Goal: Feedback & Contribution: Contribute content

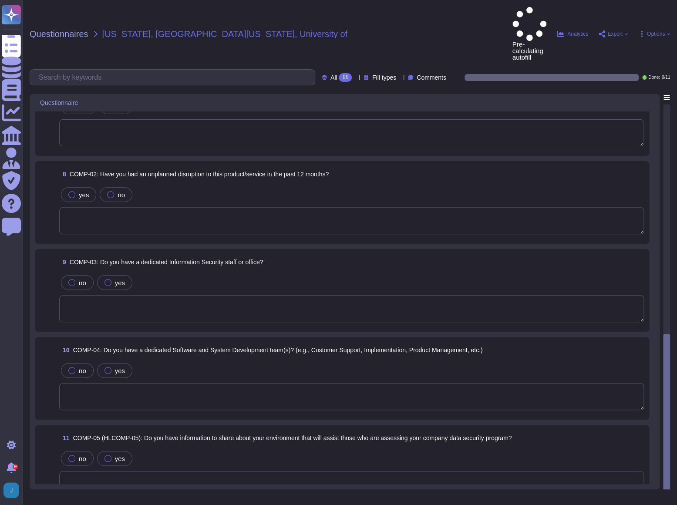
scroll to position [398, 0]
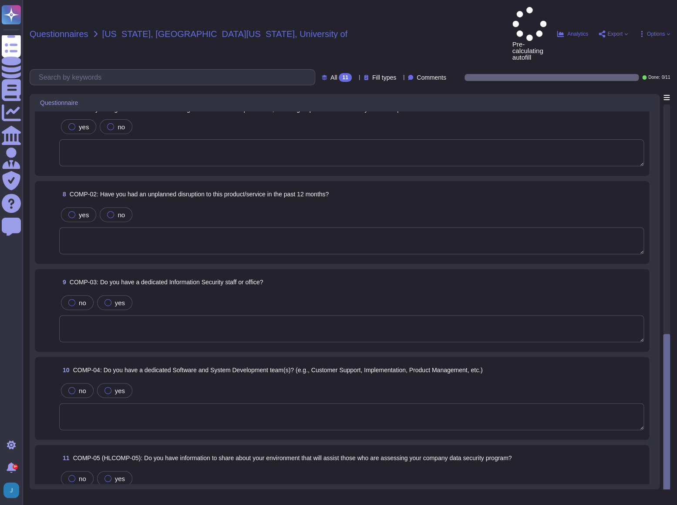
click at [50, 30] on span "Questionnaires" at bounding box center [59, 34] width 59 height 9
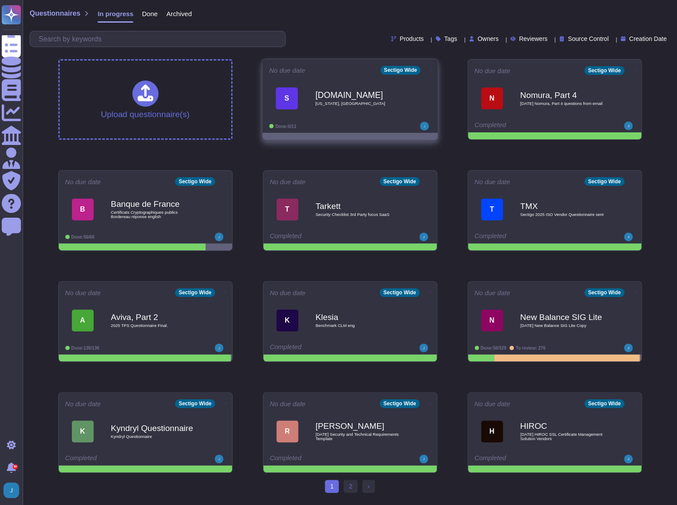
click at [430, 70] on icon at bounding box center [431, 70] width 2 height 2
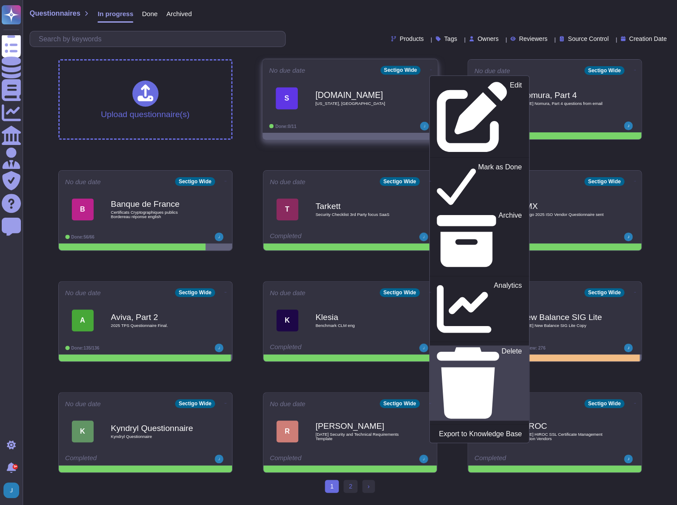
click at [501, 348] on p "Delete" at bounding box center [511, 383] width 20 height 71
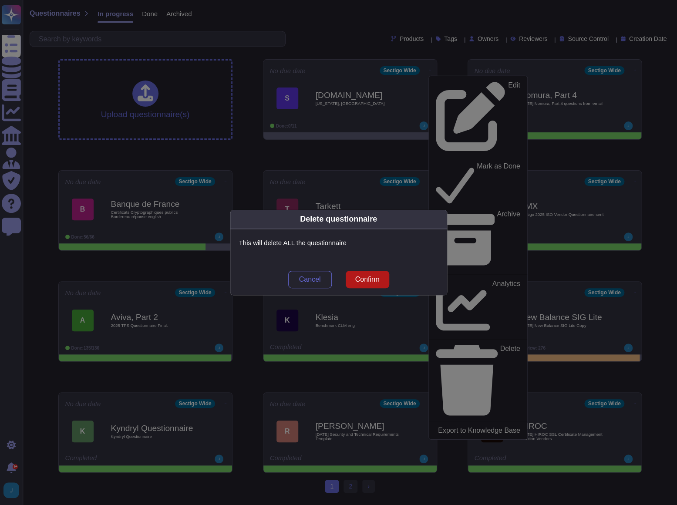
click at [375, 281] on span "Confirm" at bounding box center [367, 279] width 24 height 7
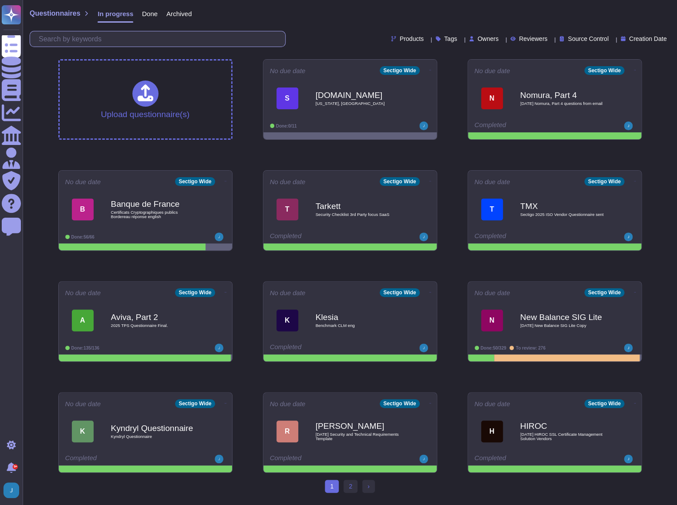
click at [133, 42] on input "text" at bounding box center [159, 38] width 251 height 15
click at [151, 12] on span "Done" at bounding box center [150, 13] width 16 height 7
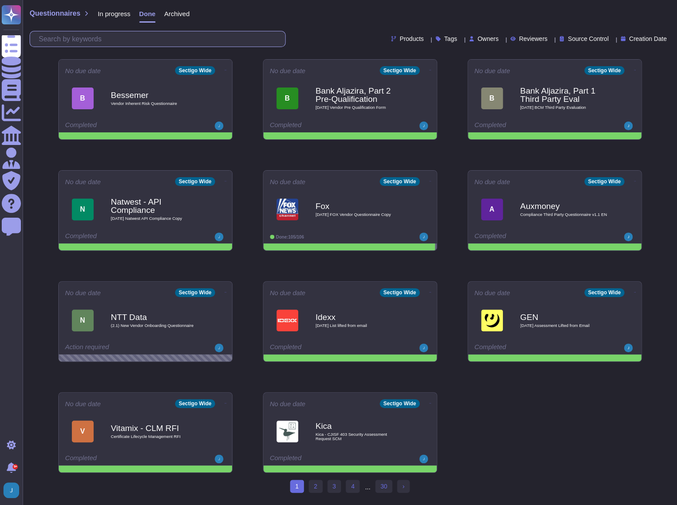
click at [143, 40] on input "text" at bounding box center [159, 38] width 251 height 15
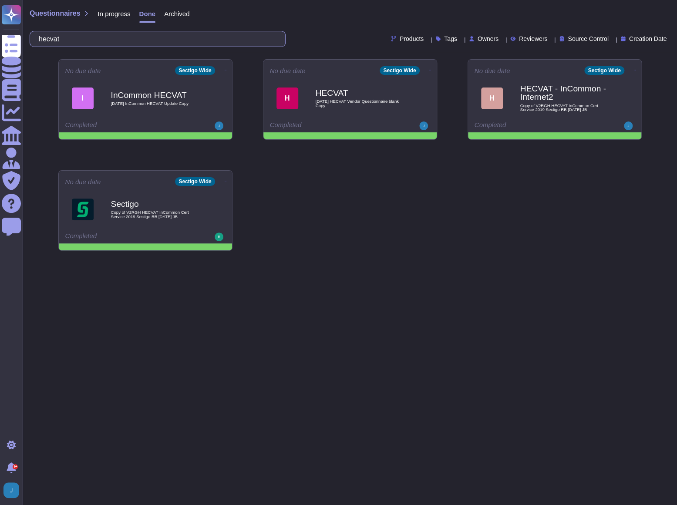
type input "hecvat"
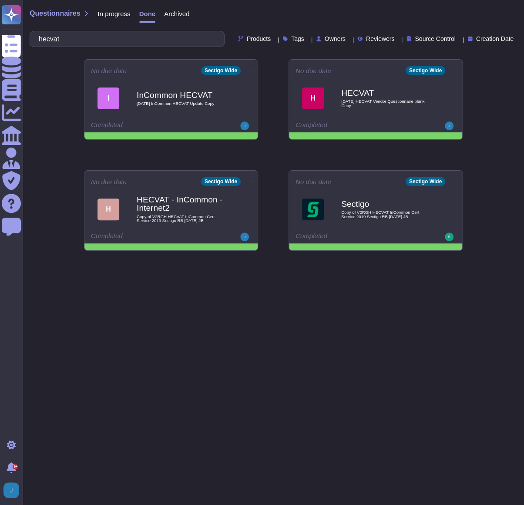
click at [118, 13] on span "In progress" at bounding box center [114, 13] width 33 height 7
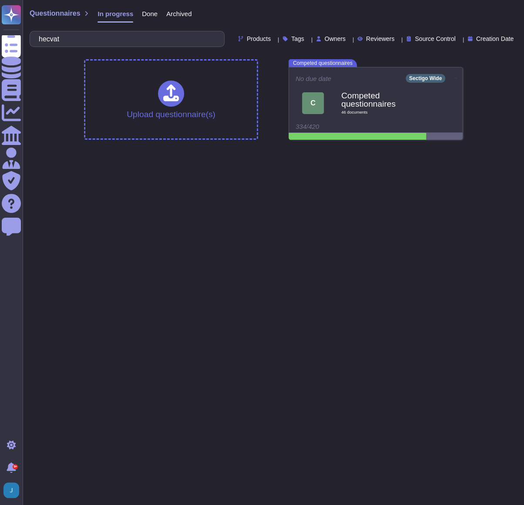
click at [57, 13] on span "Questionnaires" at bounding box center [55, 13] width 50 height 7
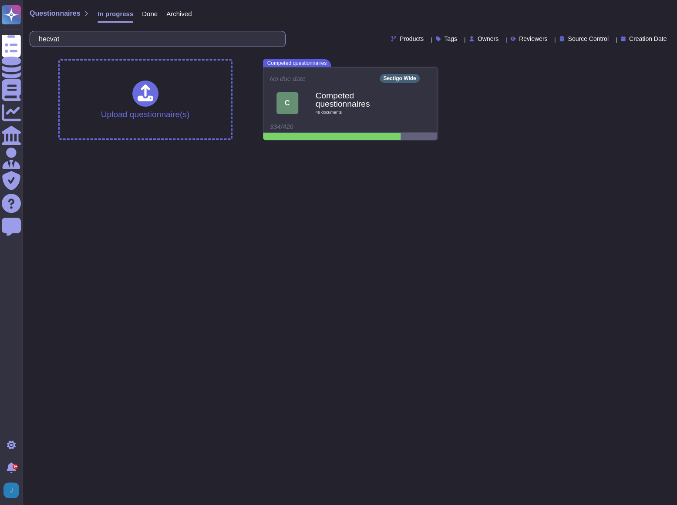
drag, startPoint x: 73, startPoint y: 39, endPoint x: 31, endPoint y: 26, distance: 44.1
click at [31, 26] on div "Questionnaires In progress Done Archived hecvat Products Tags Owners Reviewers …" at bounding box center [350, 26] width 654 height 52
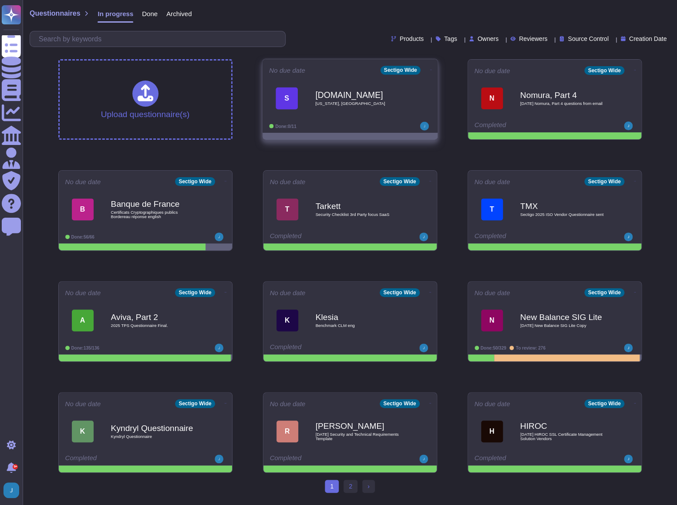
click at [339, 101] on span "Colorado, University of" at bounding box center [359, 103] width 88 height 4
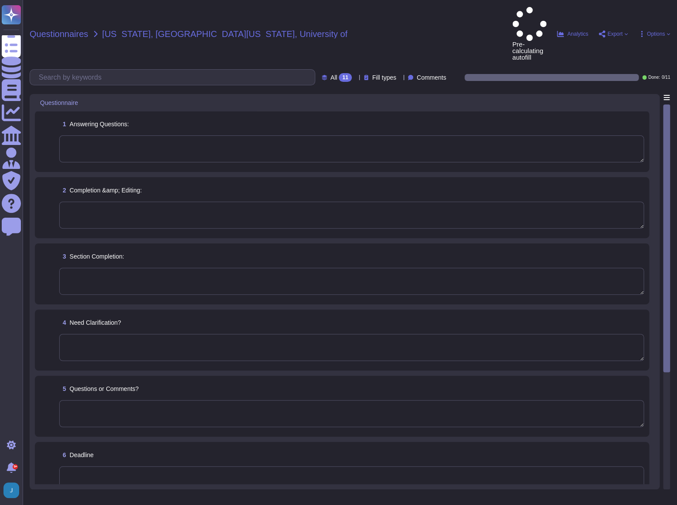
click at [61, 30] on span "Questionnaires" at bounding box center [59, 34] width 59 height 9
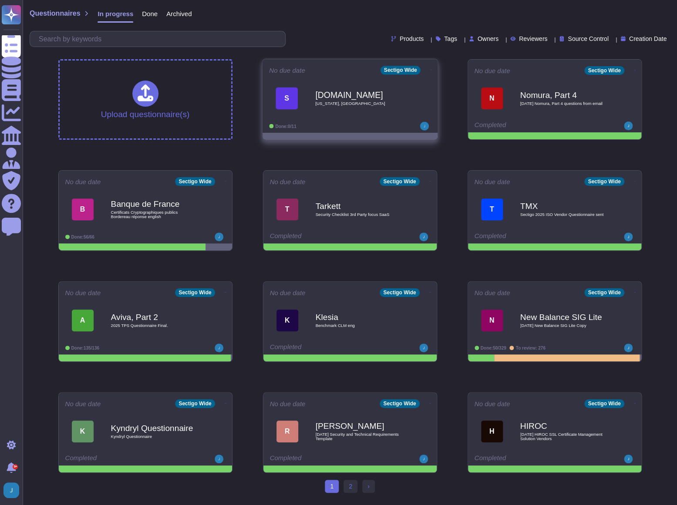
click at [430, 70] on icon at bounding box center [431, 70] width 2 height 2
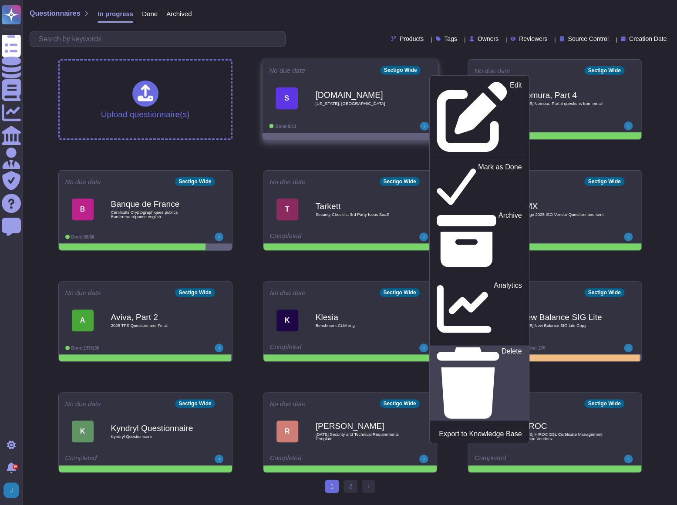
click at [501, 348] on p "Delete" at bounding box center [511, 383] width 20 height 71
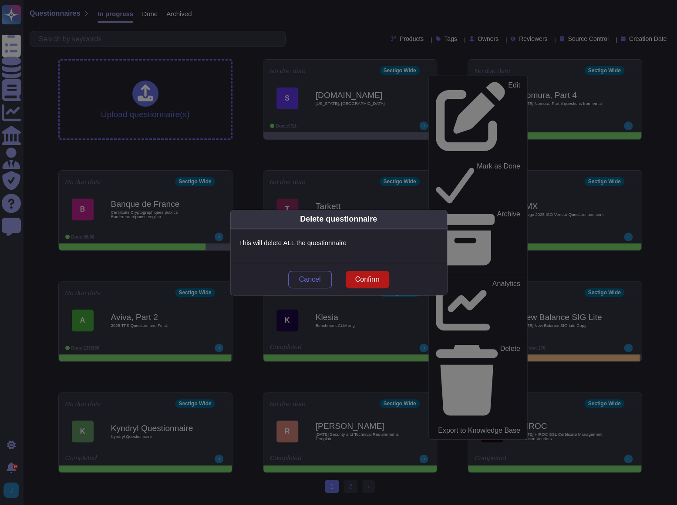
click at [365, 276] on span "Confirm" at bounding box center [367, 279] width 24 height 7
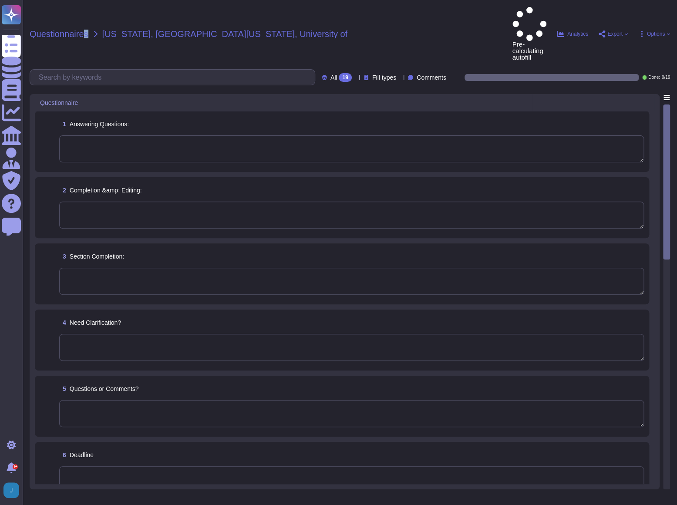
click at [83, 30] on span "Questionnaires" at bounding box center [59, 34] width 59 height 9
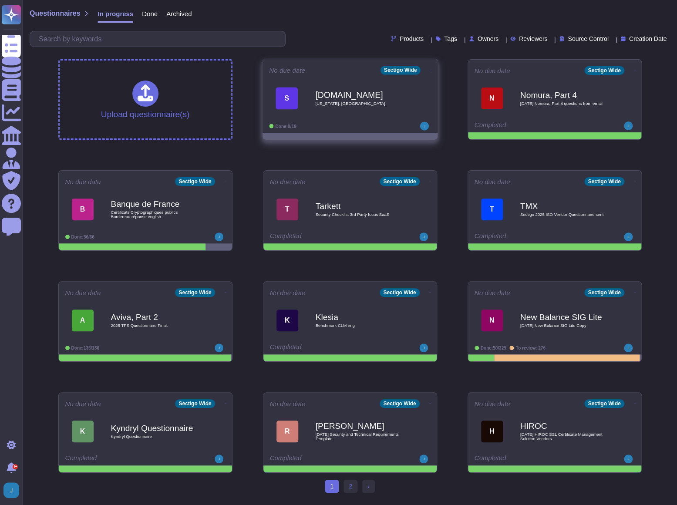
click at [430, 69] on icon at bounding box center [431, 70] width 2 height 2
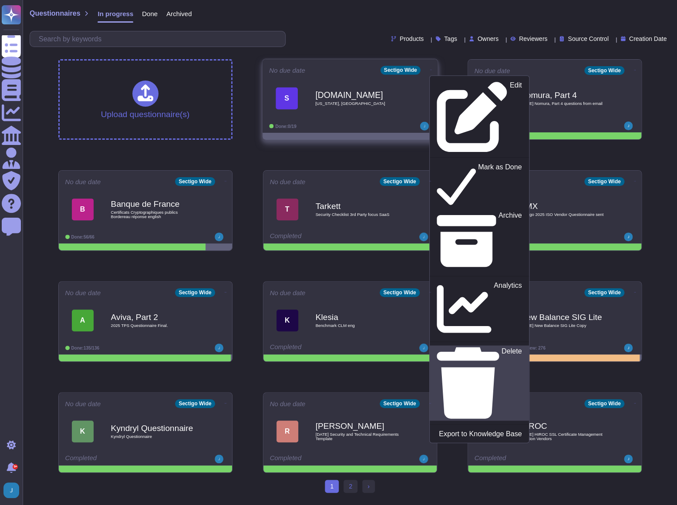
click at [501, 348] on p "Delete" at bounding box center [511, 383] width 20 height 71
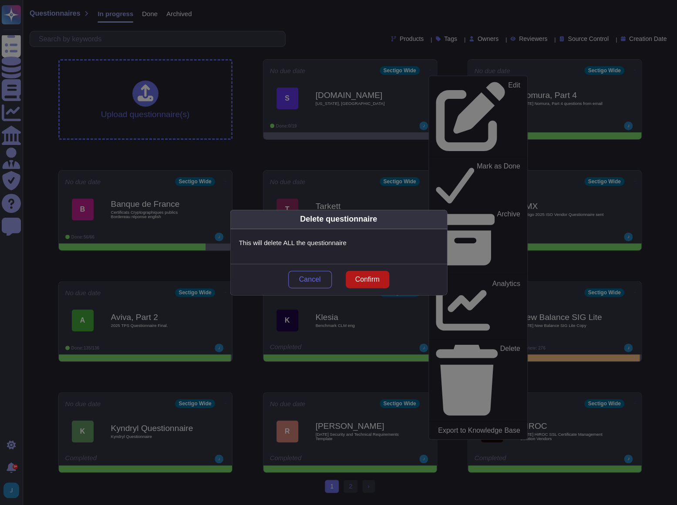
click at [374, 282] on span "Confirm" at bounding box center [367, 279] width 24 height 7
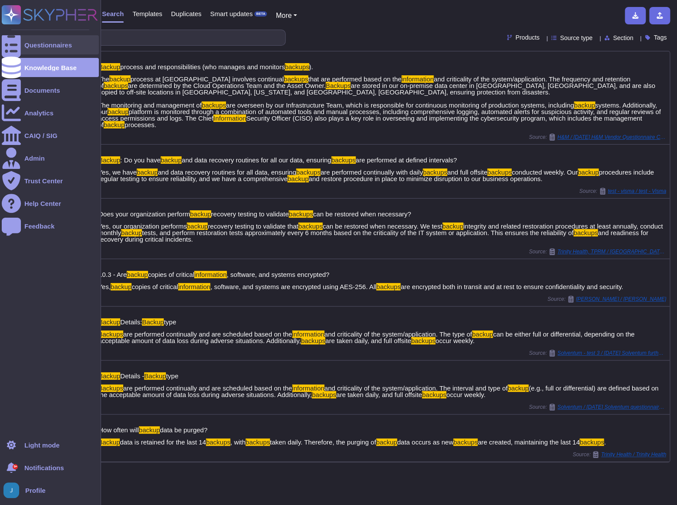
click at [11, 46] on icon at bounding box center [11, 45] width 19 height 26
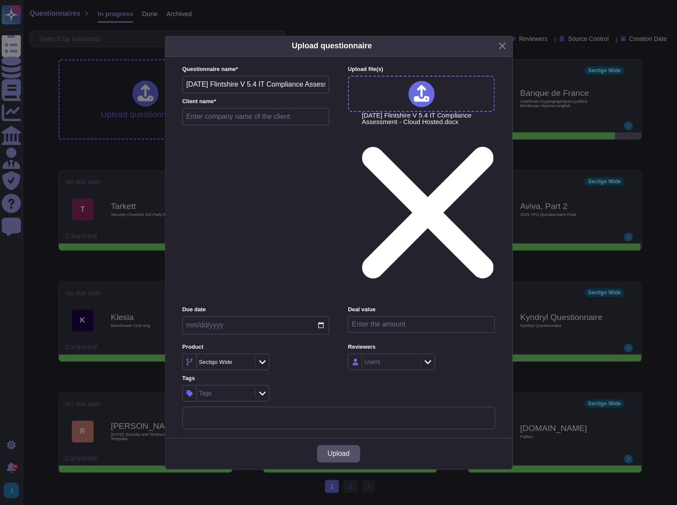
click at [253, 125] on input "text" at bounding box center [255, 116] width 147 height 17
type input "Flintshire"
click at [343, 450] on span "Upload" at bounding box center [338, 453] width 22 height 7
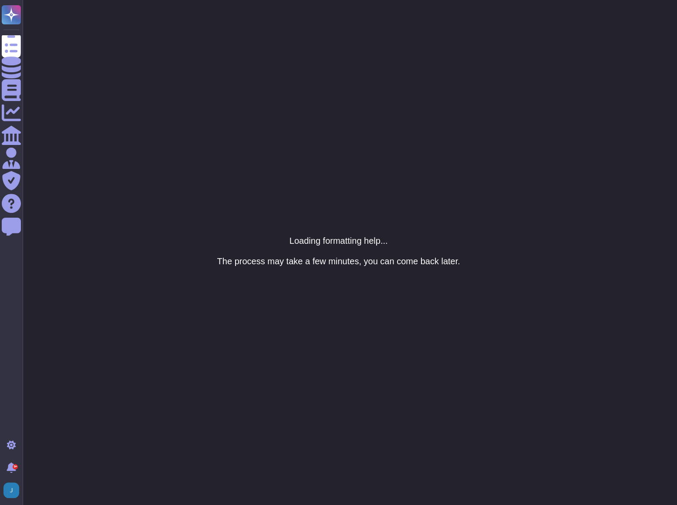
click at [355, 0] on html "Questionnaires Knowledge Base Documents Analytics CAIQ / SIG Admin Trust Center…" at bounding box center [338, 0] width 677 height 0
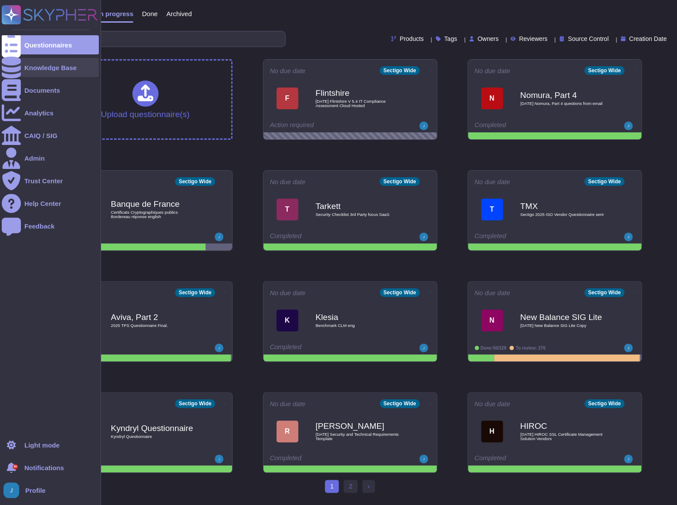
click at [29, 63] on div "Knowledge Base" at bounding box center [50, 67] width 97 height 19
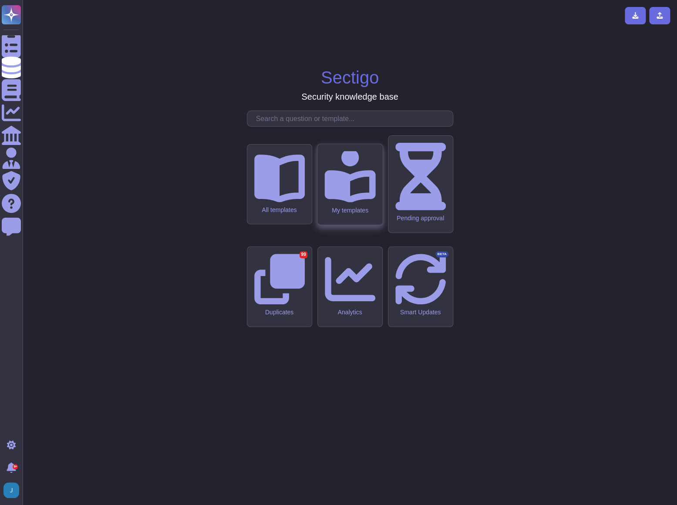
click at [353, 214] on div "My templates" at bounding box center [349, 209] width 51 height 7
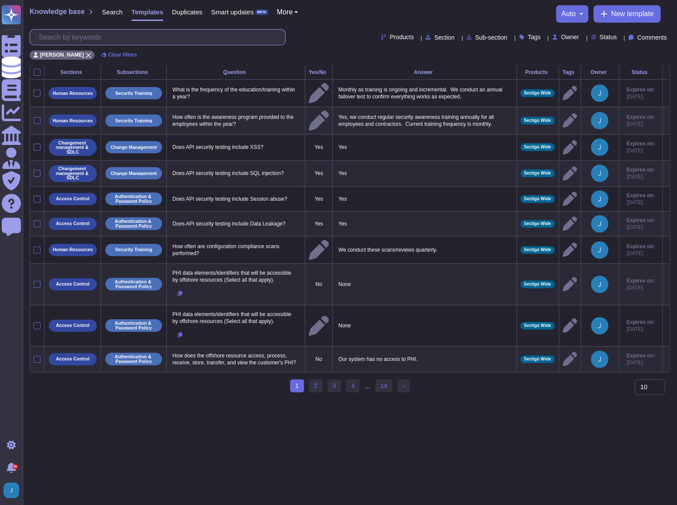
click at [170, 38] on input "text" at bounding box center [159, 37] width 251 height 15
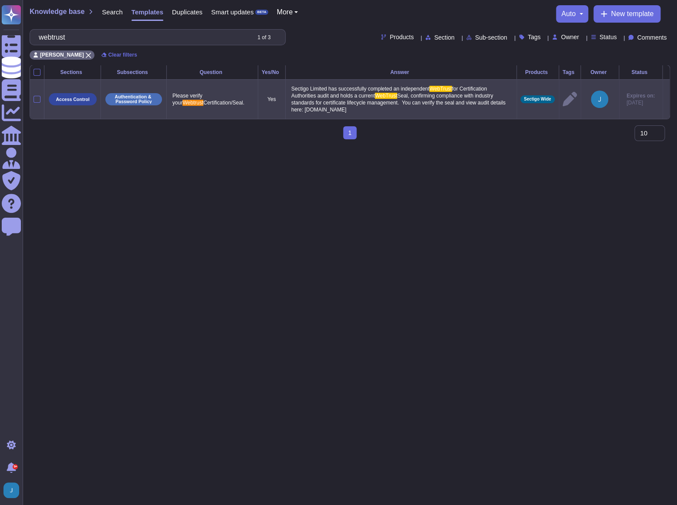
type input "webtrust"
click at [318, 106] on p "Sectigo Limited has successfully completed an independent WebTrust for Certific…" at bounding box center [401, 99] width 224 height 32
type textarea "Sectigo Limited has successfully completed an independent WebTrust for Certific…"
drag, startPoint x: 400, startPoint y: 108, endPoint x: 273, endPoint y: 83, distance: 129.7
click at [285, 81] on td "Sectigo Limited has successfully completed an independent WebTrust for Certific…" at bounding box center [400, 99] width 231 height 40
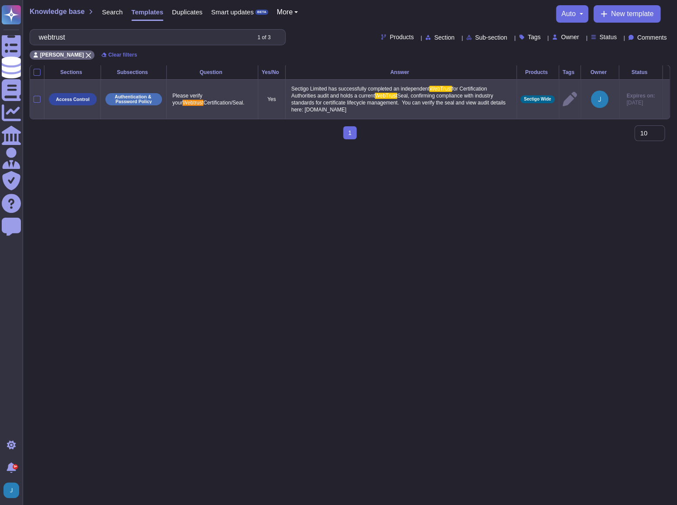
click at [666, 100] on icon at bounding box center [666, 100] width 0 height 0
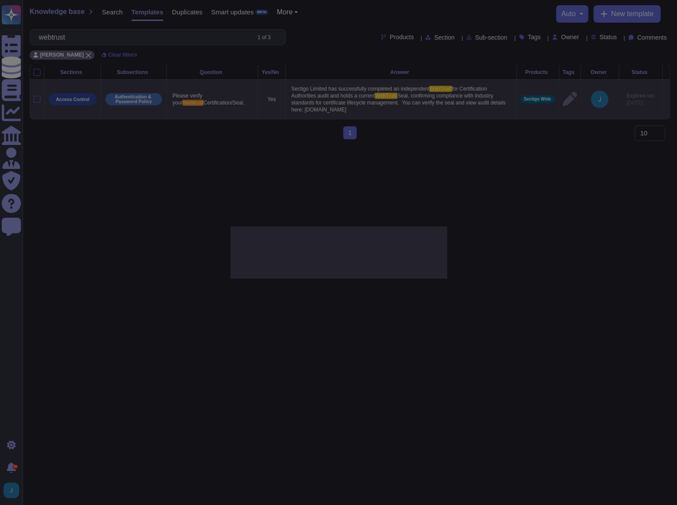
type textarea "Please verify your Webtrust Certification/Seal."
type textarea "Sectigo Limited has successfully completed an independent WebTrust for Certific…"
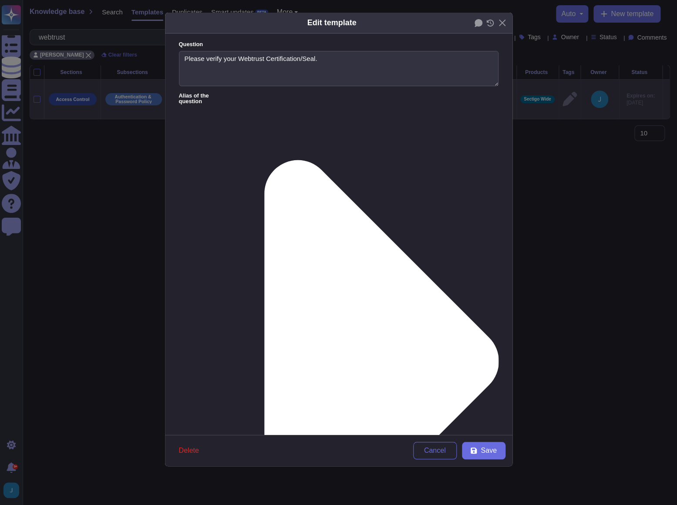
type textarea "Please verify your Webtrust Certification/Seal."
type textarea "Sectigo Limited has successfully completed an independent WebTrust for Certific…"
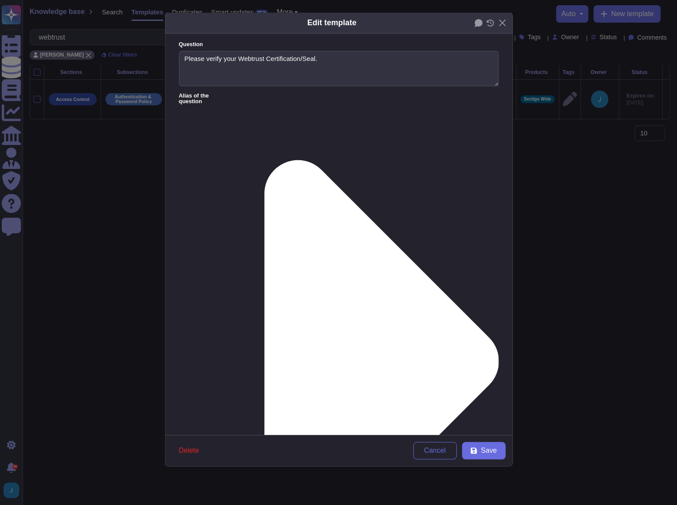
drag, startPoint x: 444, startPoint y: 150, endPoint x: 84, endPoint y: 108, distance: 362.0
click at [84, 108] on div "Edit template Question Please verify your Webtrust Certification/Seal. Alias of…" at bounding box center [338, 252] width 677 height 505
paste textarea "Sectigo Limited has successfully completed an independent WebTrust for Certific…"
click at [483, 449] on span "Save" at bounding box center [489, 450] width 16 height 7
type textarea "Sectigo Limited has successfully completed an independent WebTrust for Certific…"
